Goal: Task Accomplishment & Management: Use online tool/utility

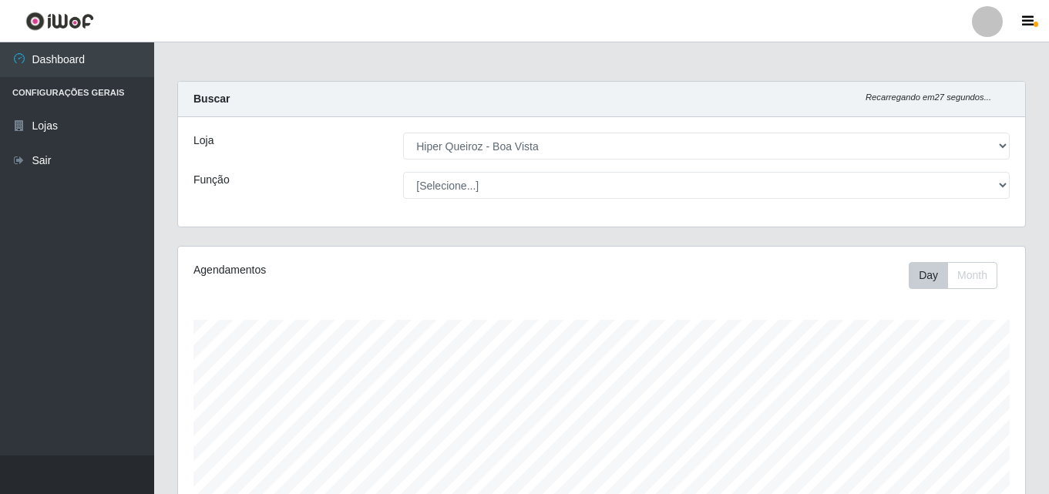
select select "514"
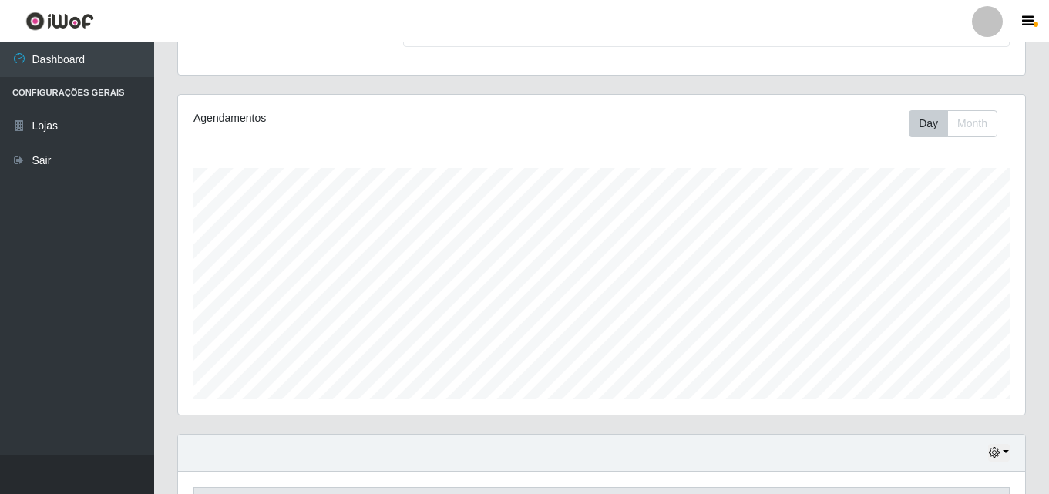
scroll to position [385, 0]
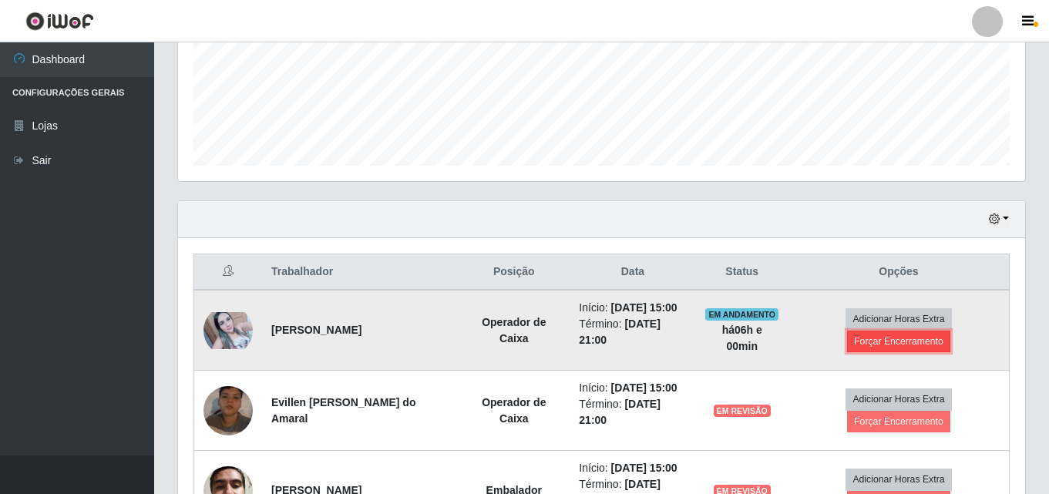
click at [881, 343] on button "Forçar Encerramento" at bounding box center [898, 342] width 103 height 22
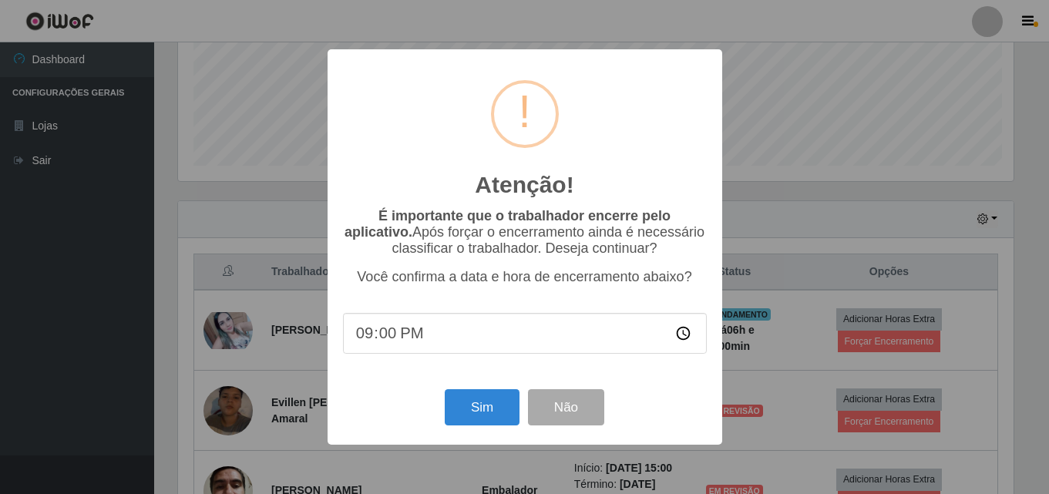
scroll to position [320, 839]
click at [504, 408] on button "Sim" at bounding box center [483, 407] width 75 height 36
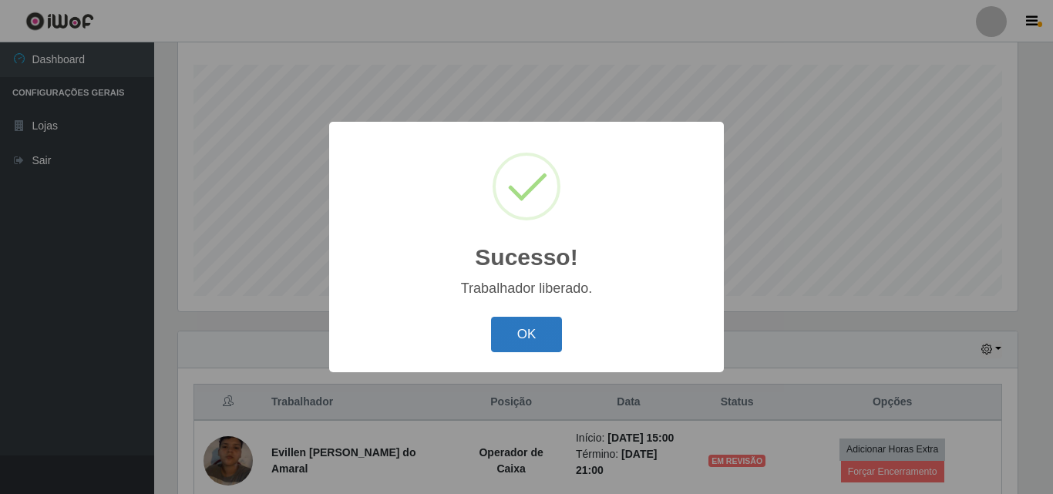
click at [535, 317] on div "OK Cancel" at bounding box center [527, 334] width 364 height 44
click at [523, 337] on button "OK" at bounding box center [527, 335] width 72 height 36
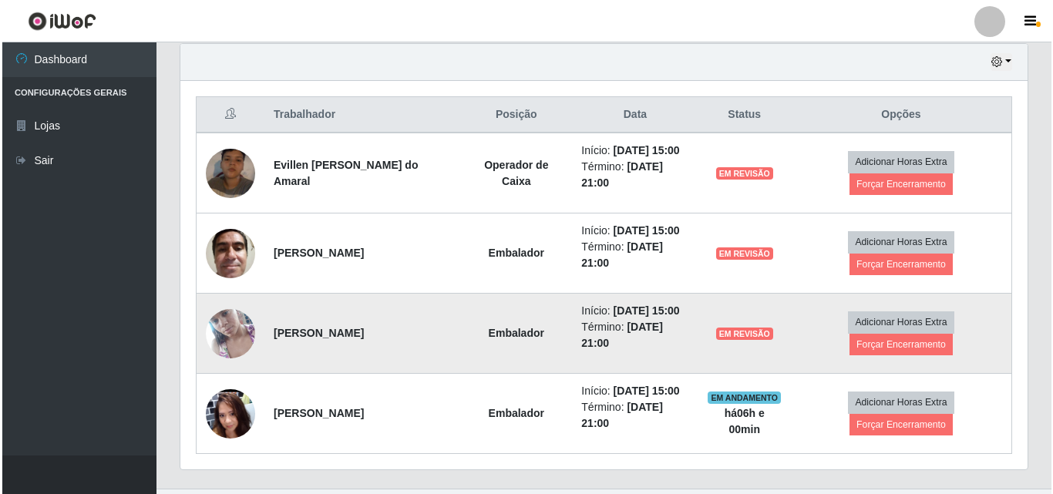
scroll to position [563, 0]
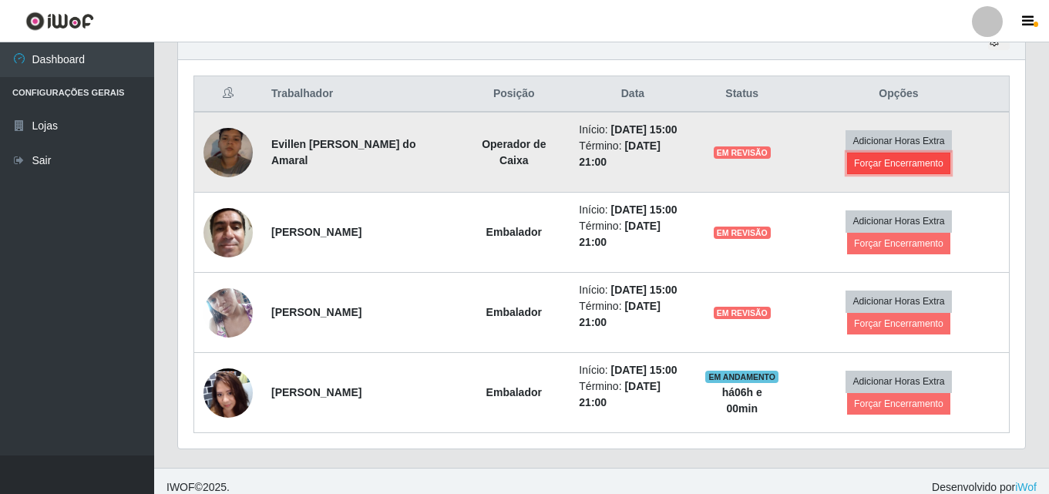
click at [889, 173] on button "Forçar Encerramento" at bounding box center [898, 164] width 103 height 22
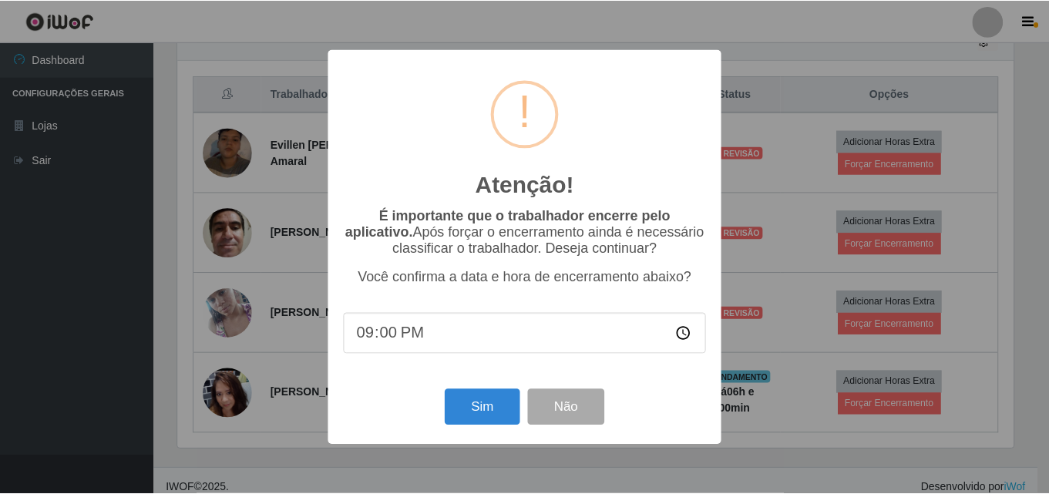
scroll to position [320, 839]
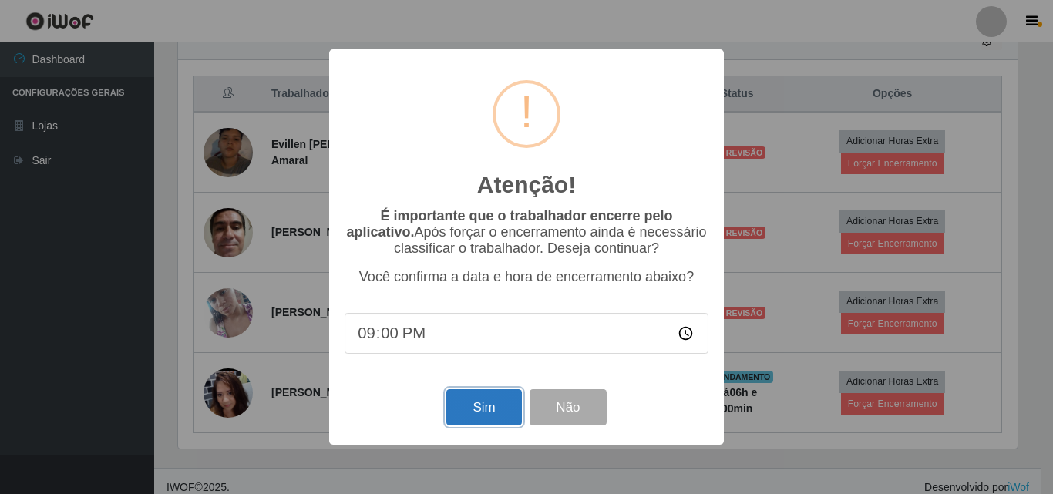
click at [496, 400] on button "Sim" at bounding box center [483, 407] width 75 height 36
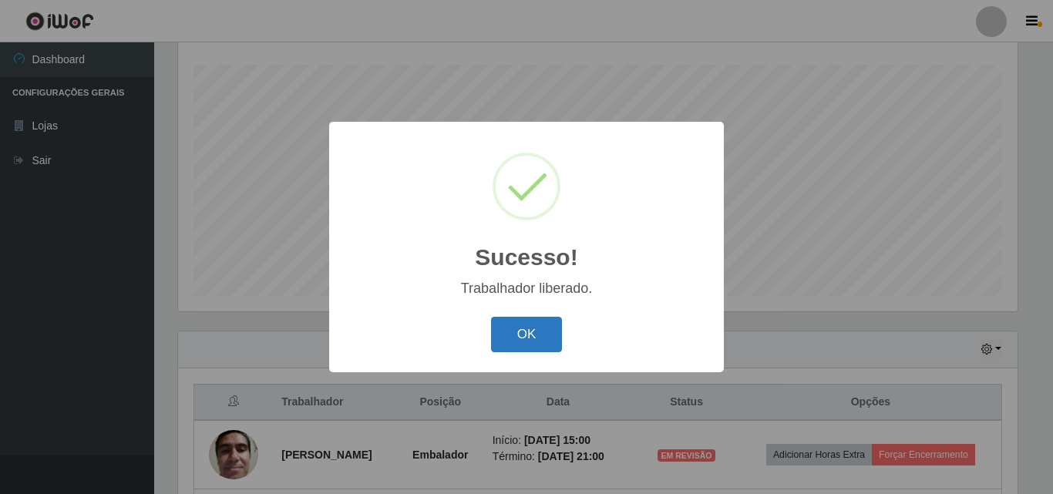
click at [503, 345] on button "OK" at bounding box center [527, 335] width 72 height 36
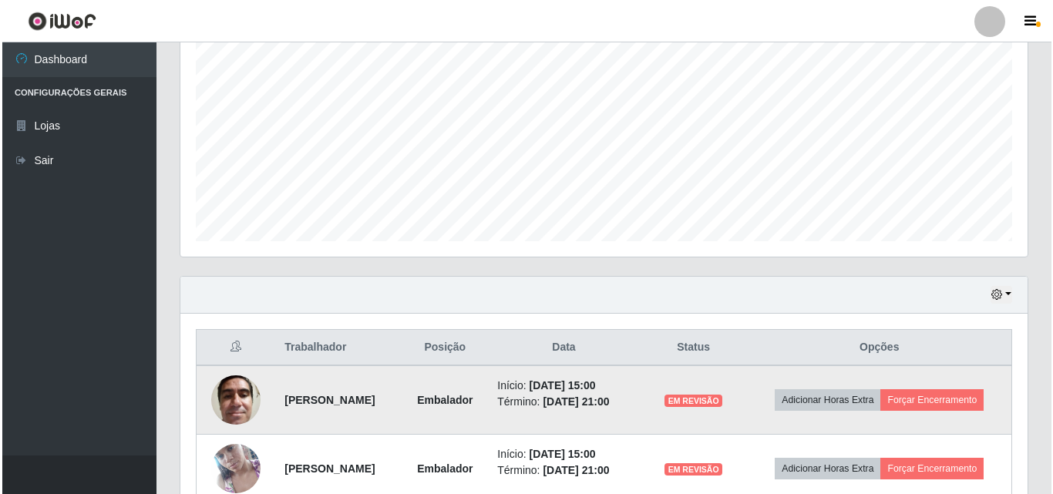
scroll to position [332, 0]
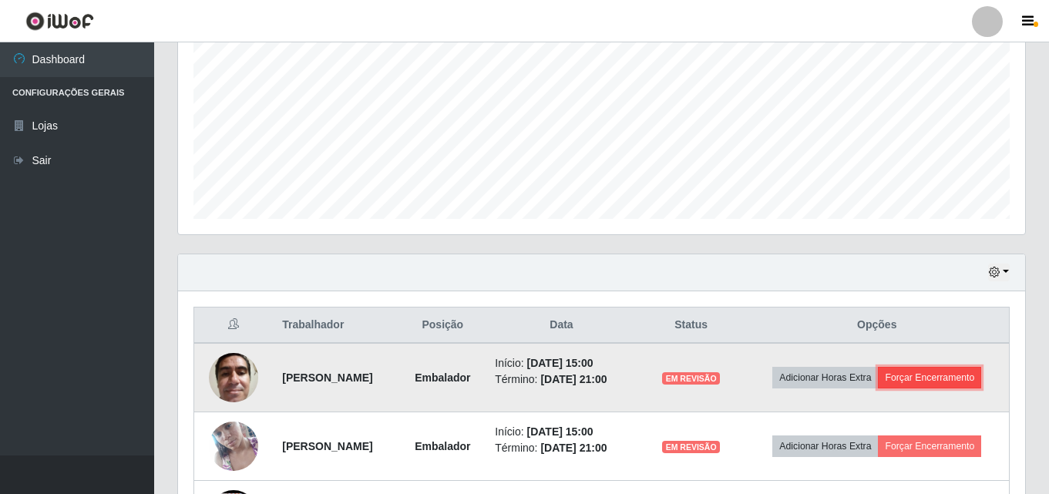
click at [972, 376] on button "Forçar Encerramento" at bounding box center [929, 378] width 103 height 22
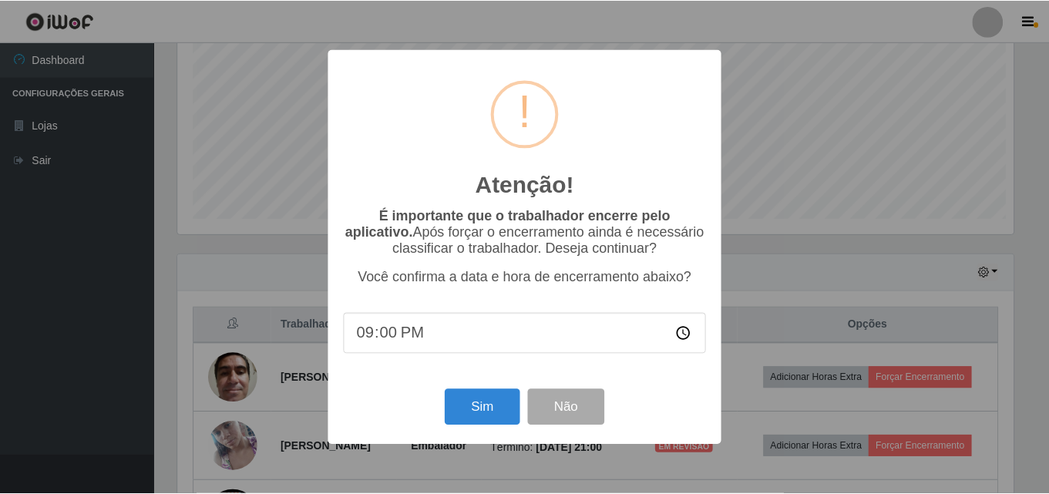
scroll to position [320, 839]
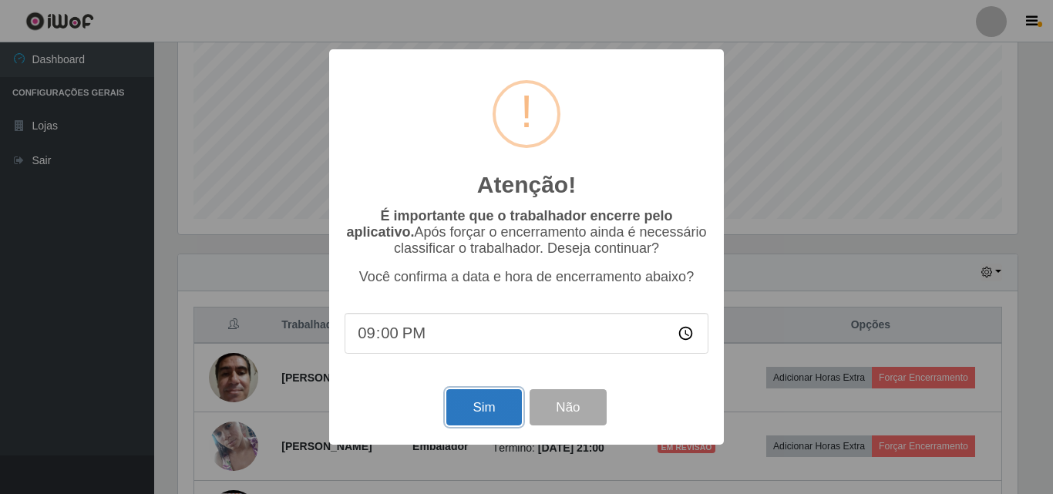
click at [496, 415] on button "Sim" at bounding box center [483, 407] width 75 height 36
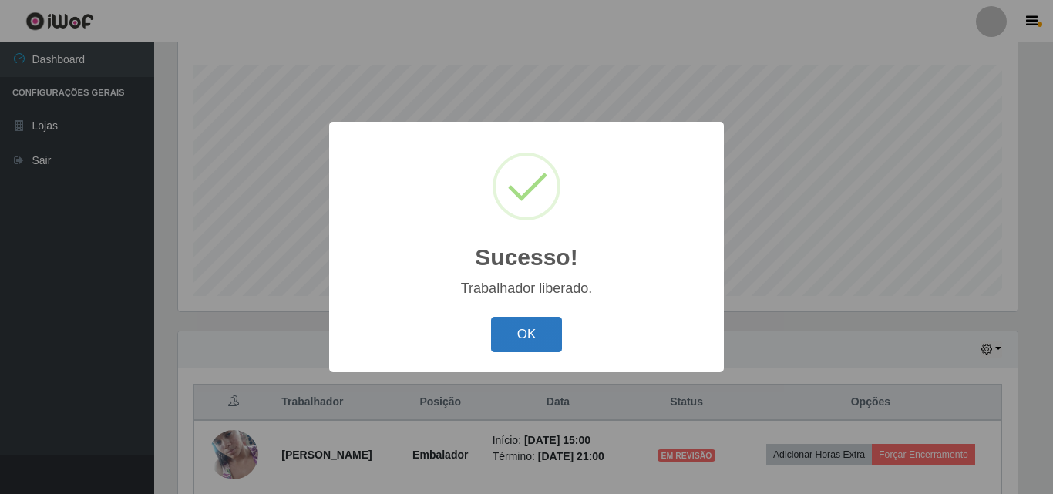
drag, startPoint x: 509, startPoint y: 331, endPoint x: 554, endPoint y: 339, distance: 46.3
click at [509, 331] on button "OK" at bounding box center [527, 335] width 72 height 36
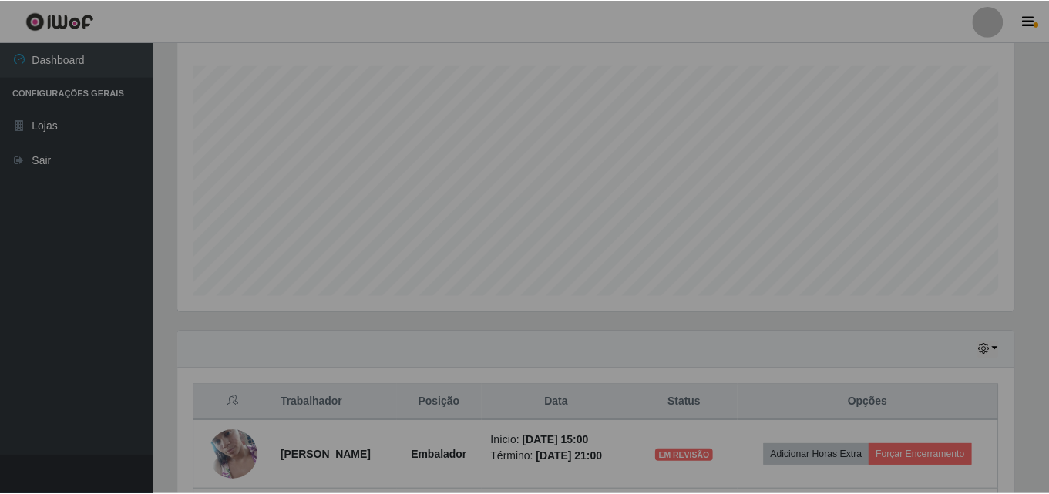
scroll to position [0, 0]
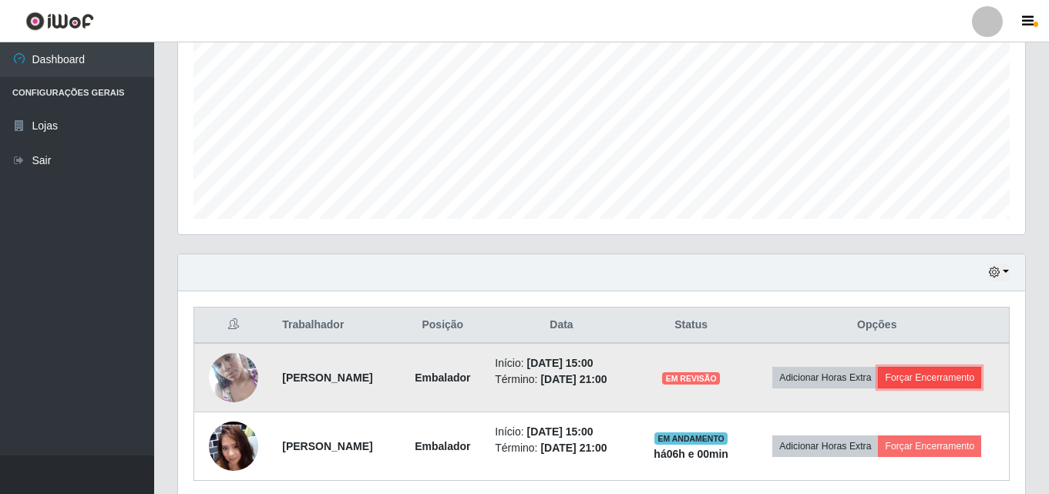
click at [953, 377] on button "Forçar Encerramento" at bounding box center [929, 378] width 103 height 22
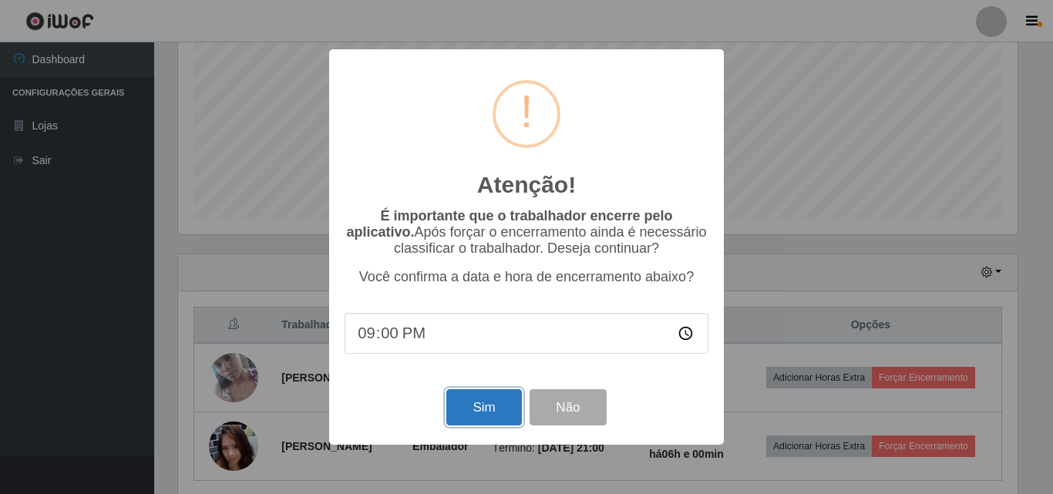
click at [482, 416] on button "Sim" at bounding box center [483, 407] width 75 height 36
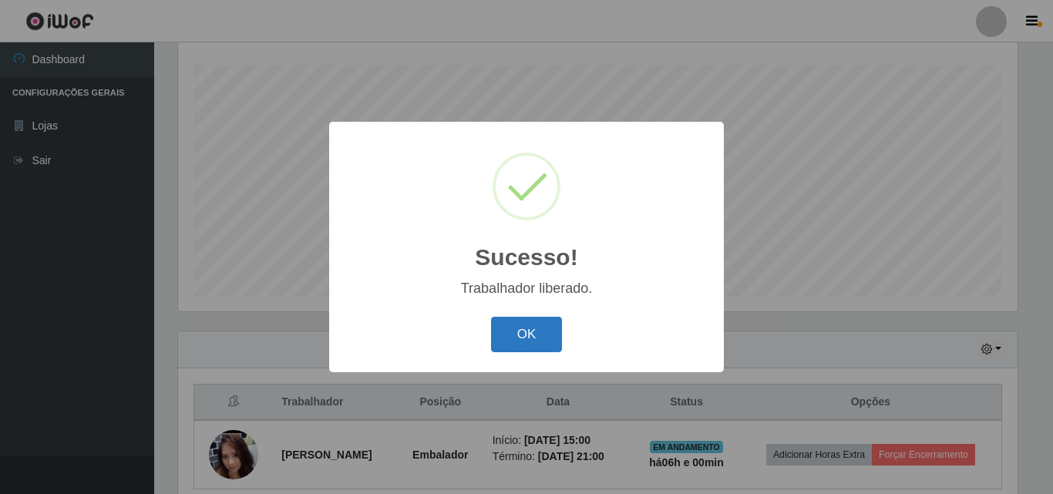
click at [529, 340] on button "OK" at bounding box center [527, 335] width 72 height 36
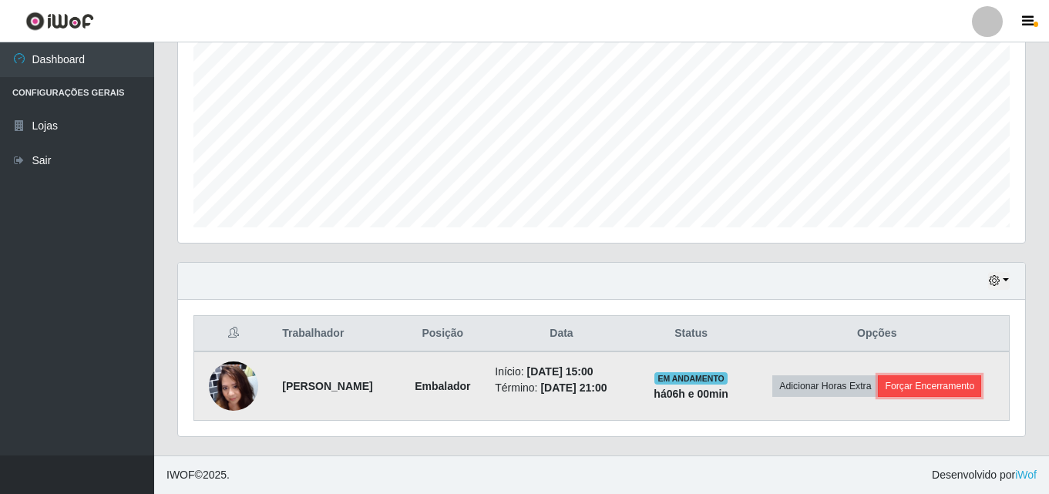
click at [956, 386] on button "Forçar Encerramento" at bounding box center [929, 386] width 103 height 22
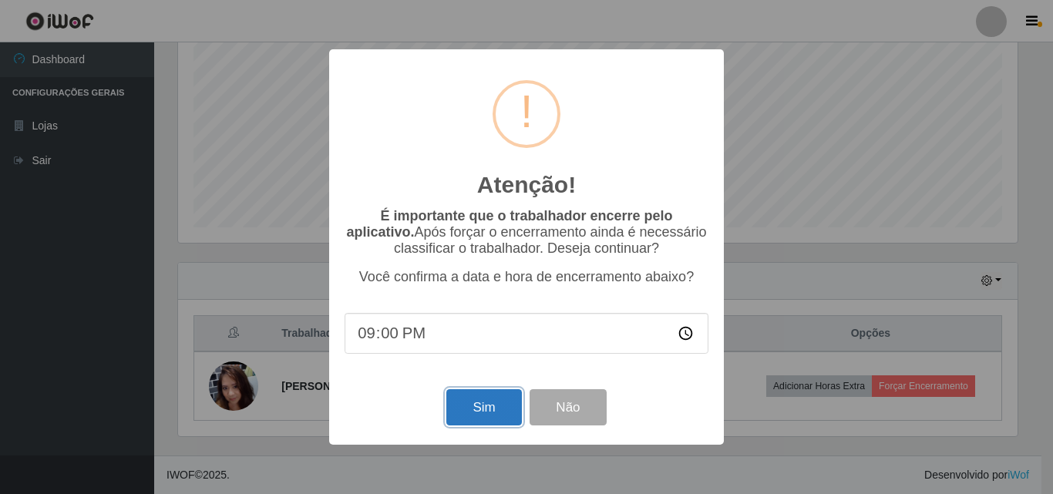
click at [496, 409] on button "Sim" at bounding box center [483, 407] width 75 height 36
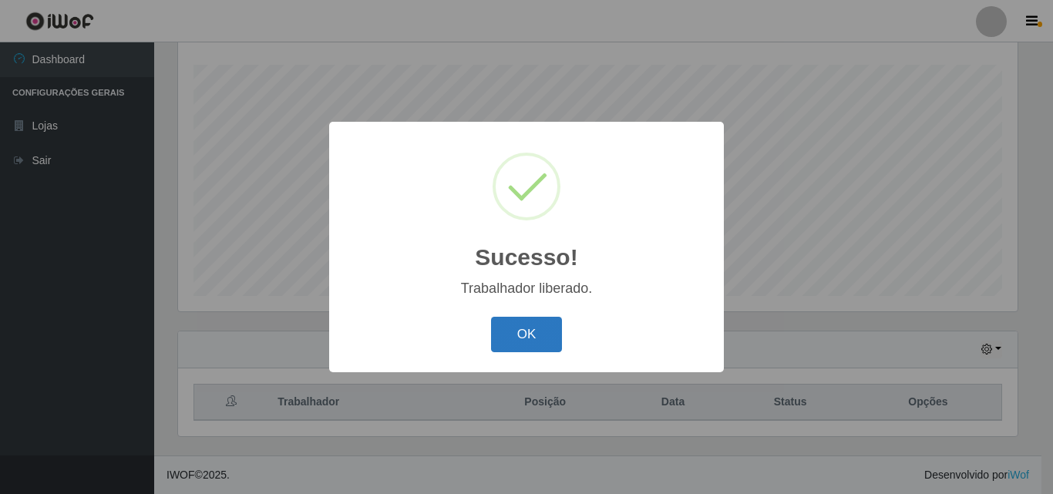
click at [540, 338] on button "OK" at bounding box center [527, 335] width 72 height 36
